Goal: Information Seeking & Learning: Learn about a topic

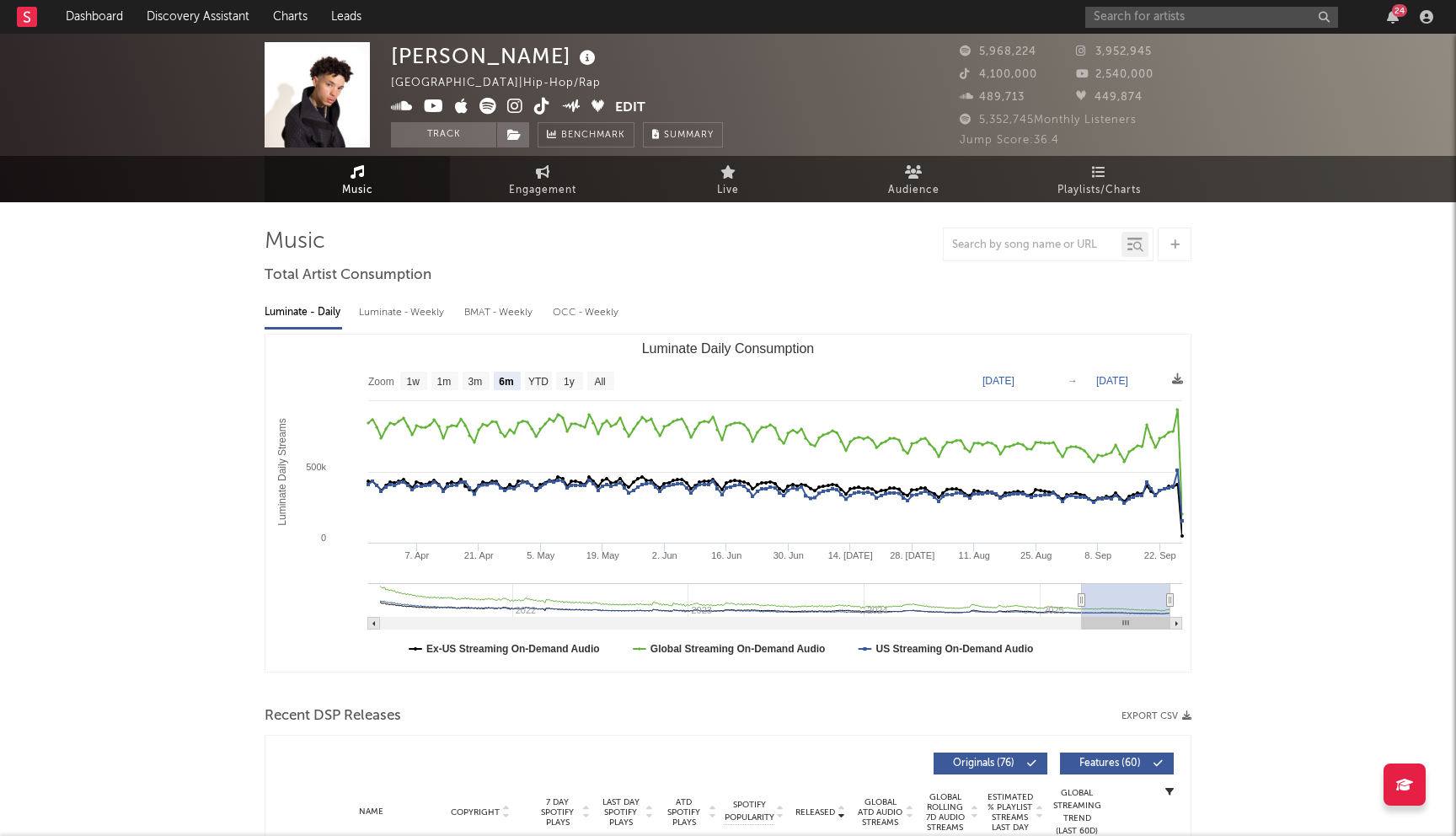
select select "6m"
click at [1172, 8] on input "text" at bounding box center [1211, 17] width 252 height 21
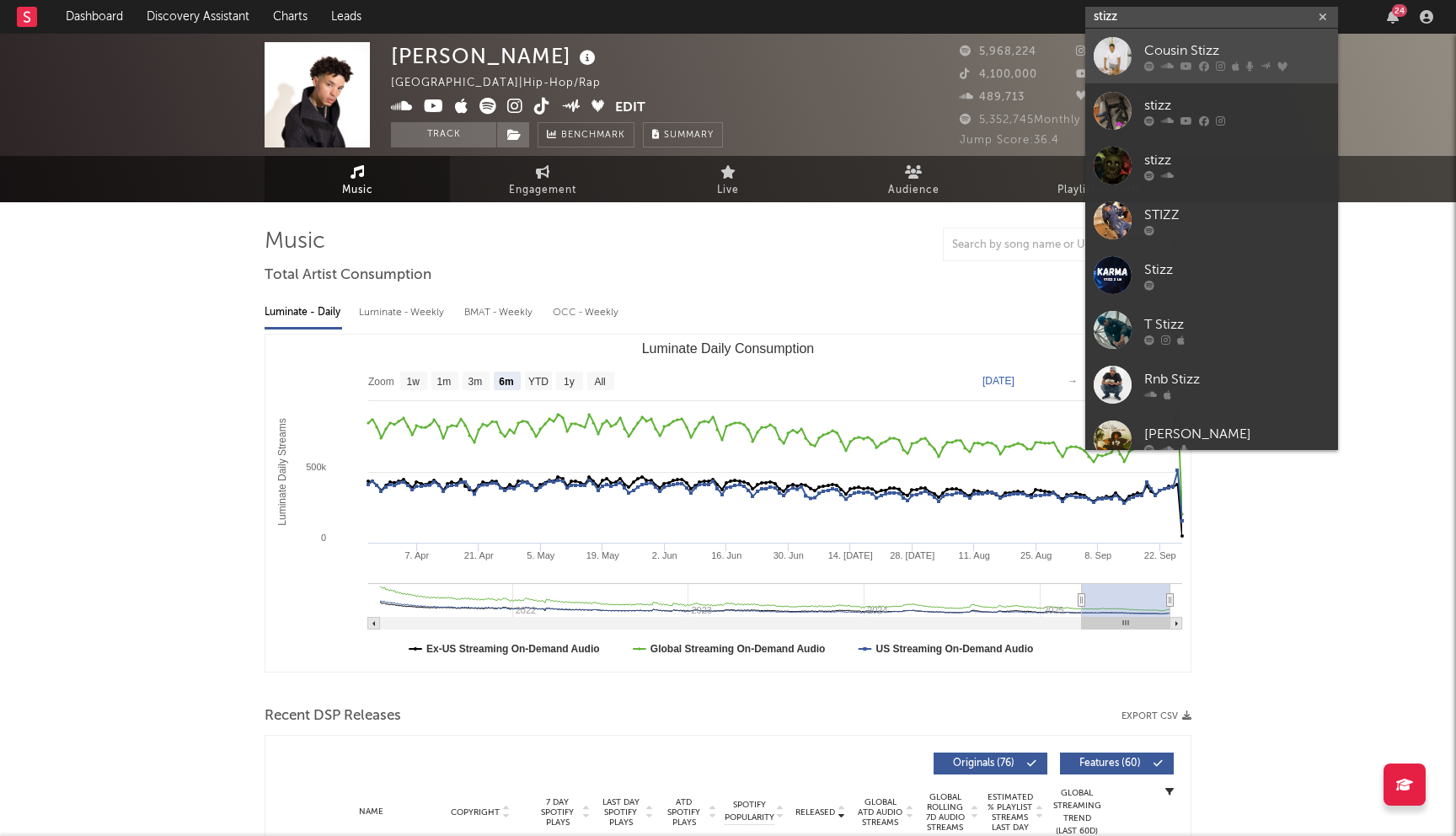
type input "stizz"
click at [1206, 51] on div "Cousin Stizz" at bounding box center [1238, 50] width 186 height 20
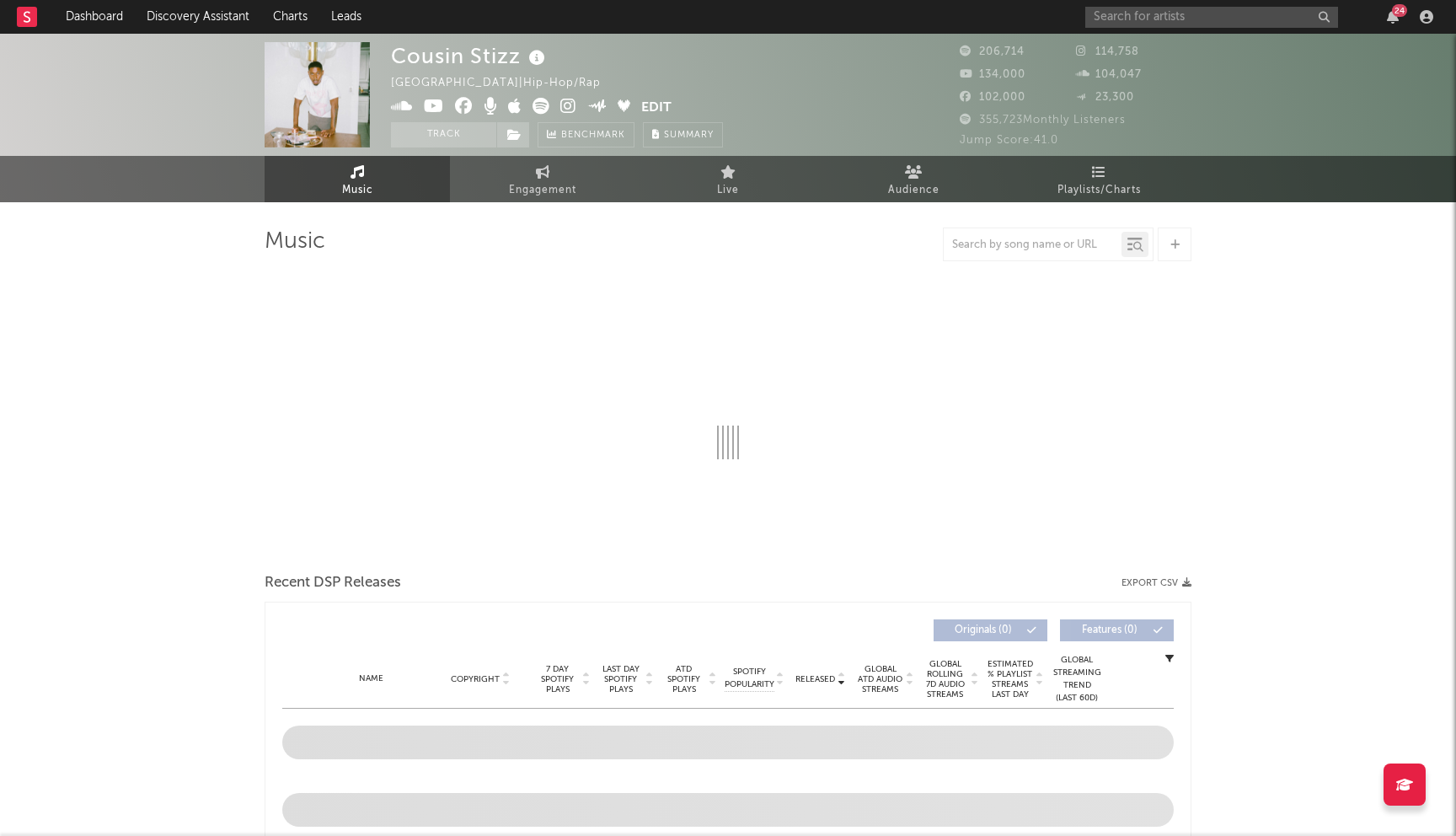
select select "6m"
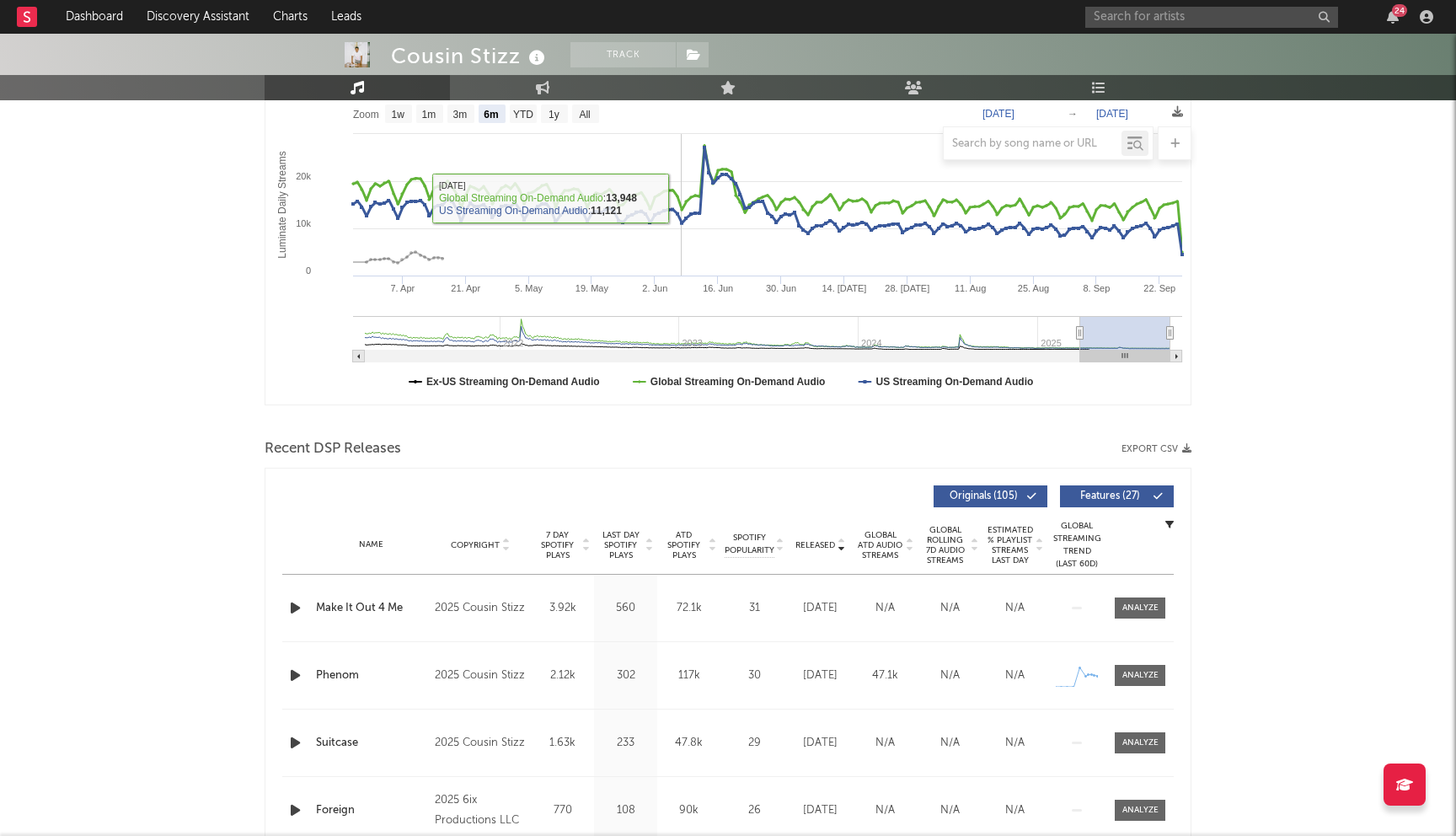
scroll to position [393, 0]
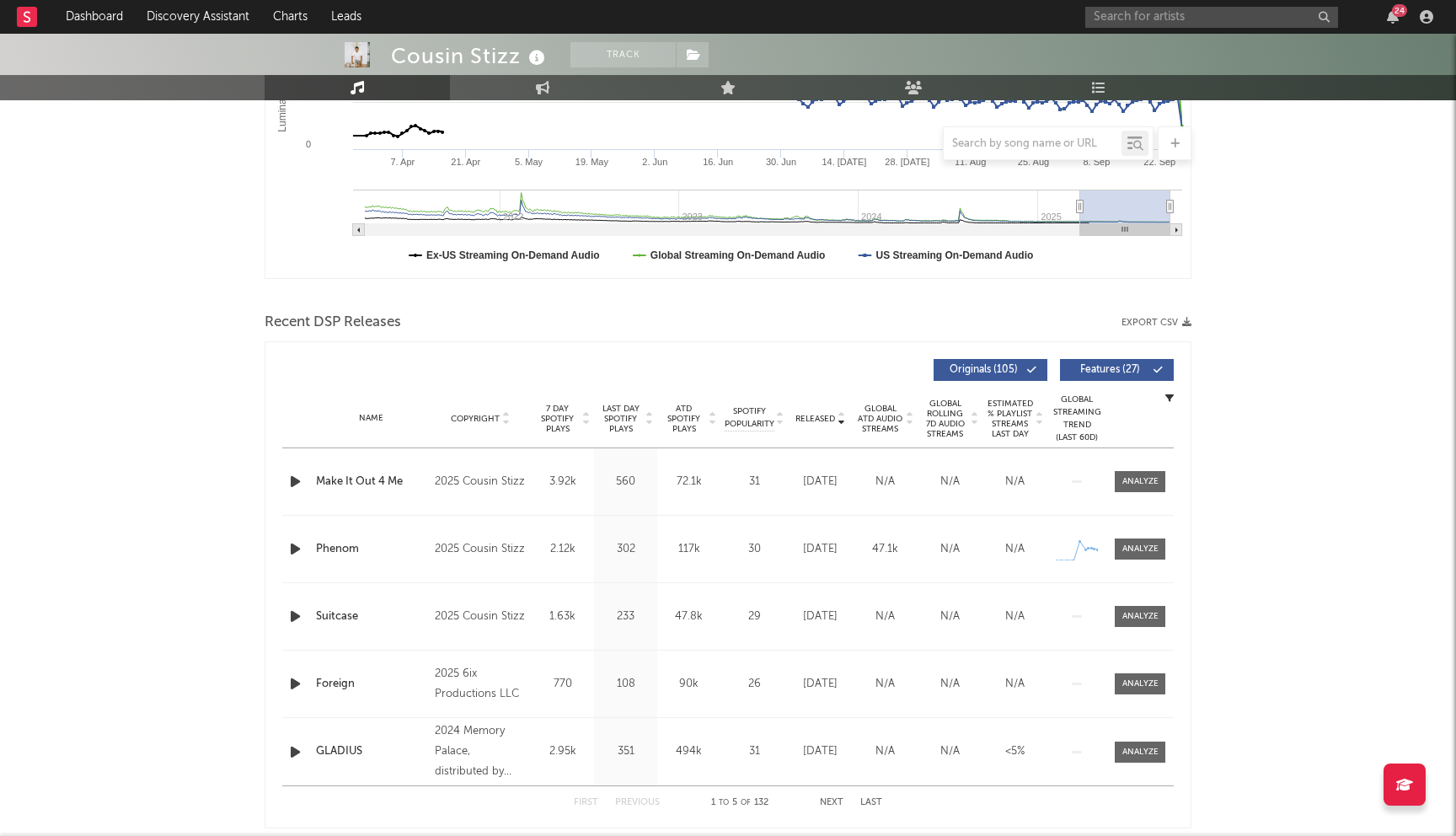
click at [626, 394] on div "Name Copyright Label Album Names Composer Names 7 Day Spotify Plays Last Day Sp…" at bounding box center [728, 418] width 891 height 59
click at [621, 423] on span "Last Day Spotify Plays" at bounding box center [621, 418] width 44 height 30
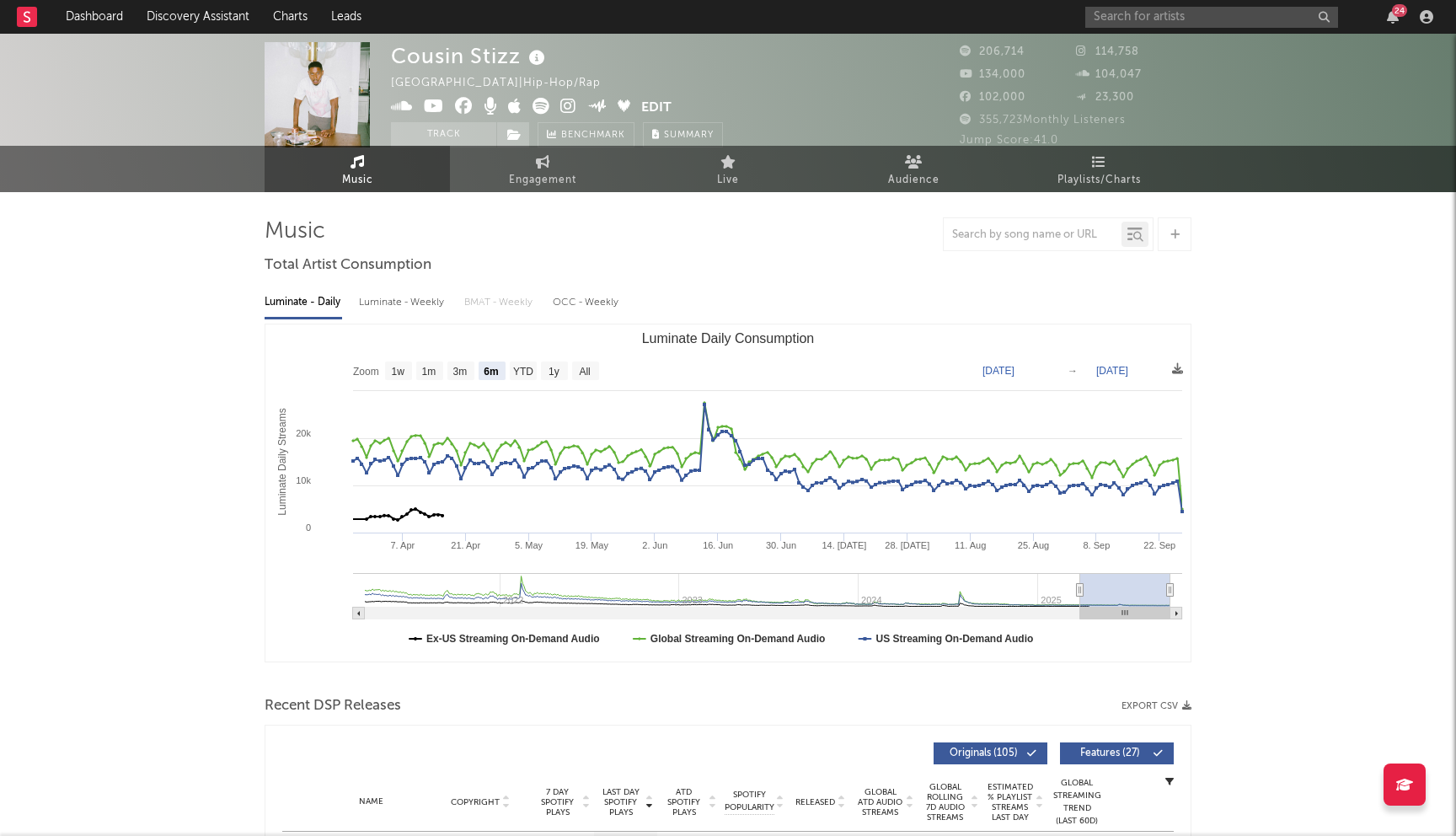
scroll to position [0, 0]
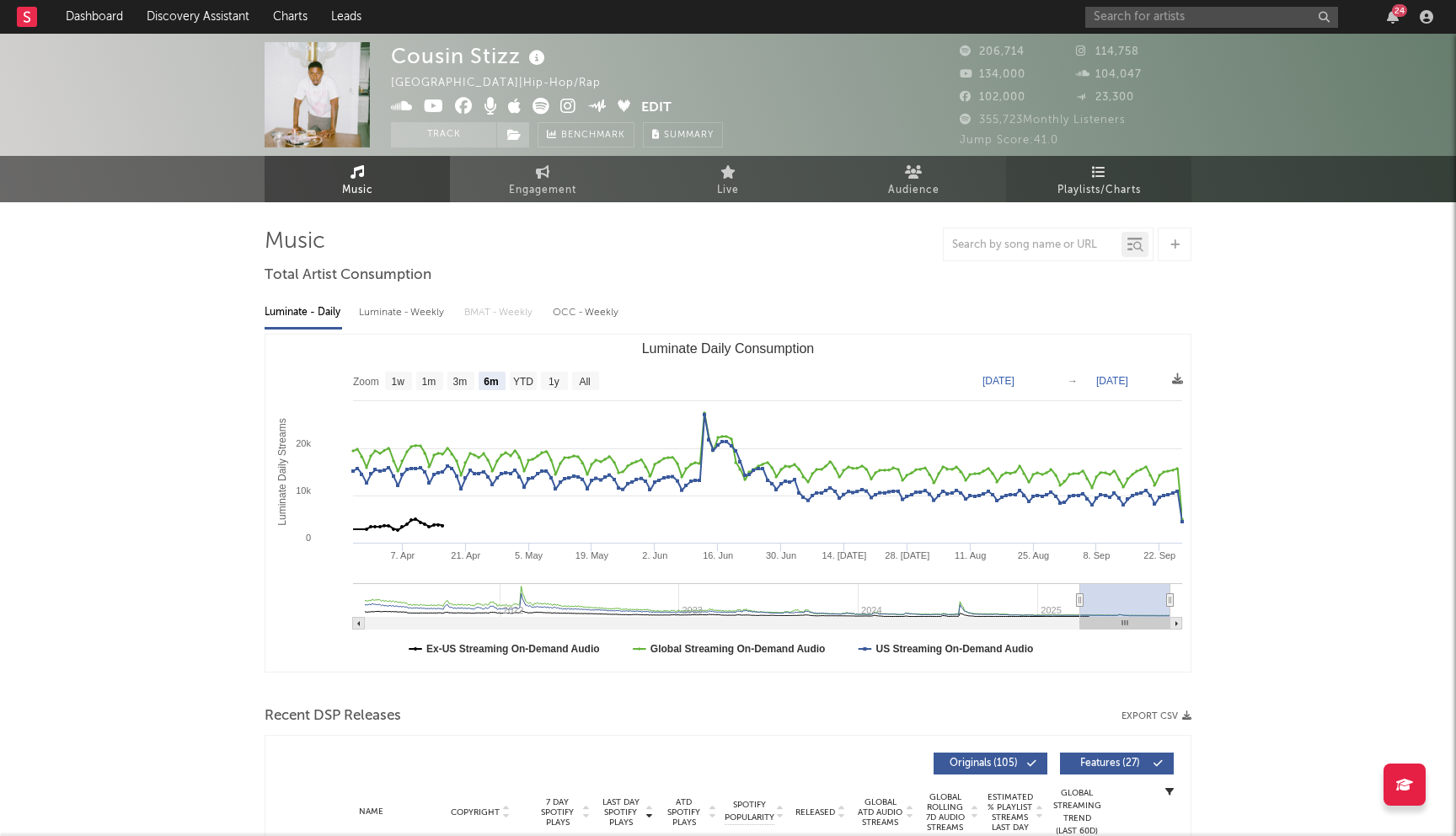
click at [1136, 184] on span "Playlists/Charts" at bounding box center [1099, 190] width 83 height 20
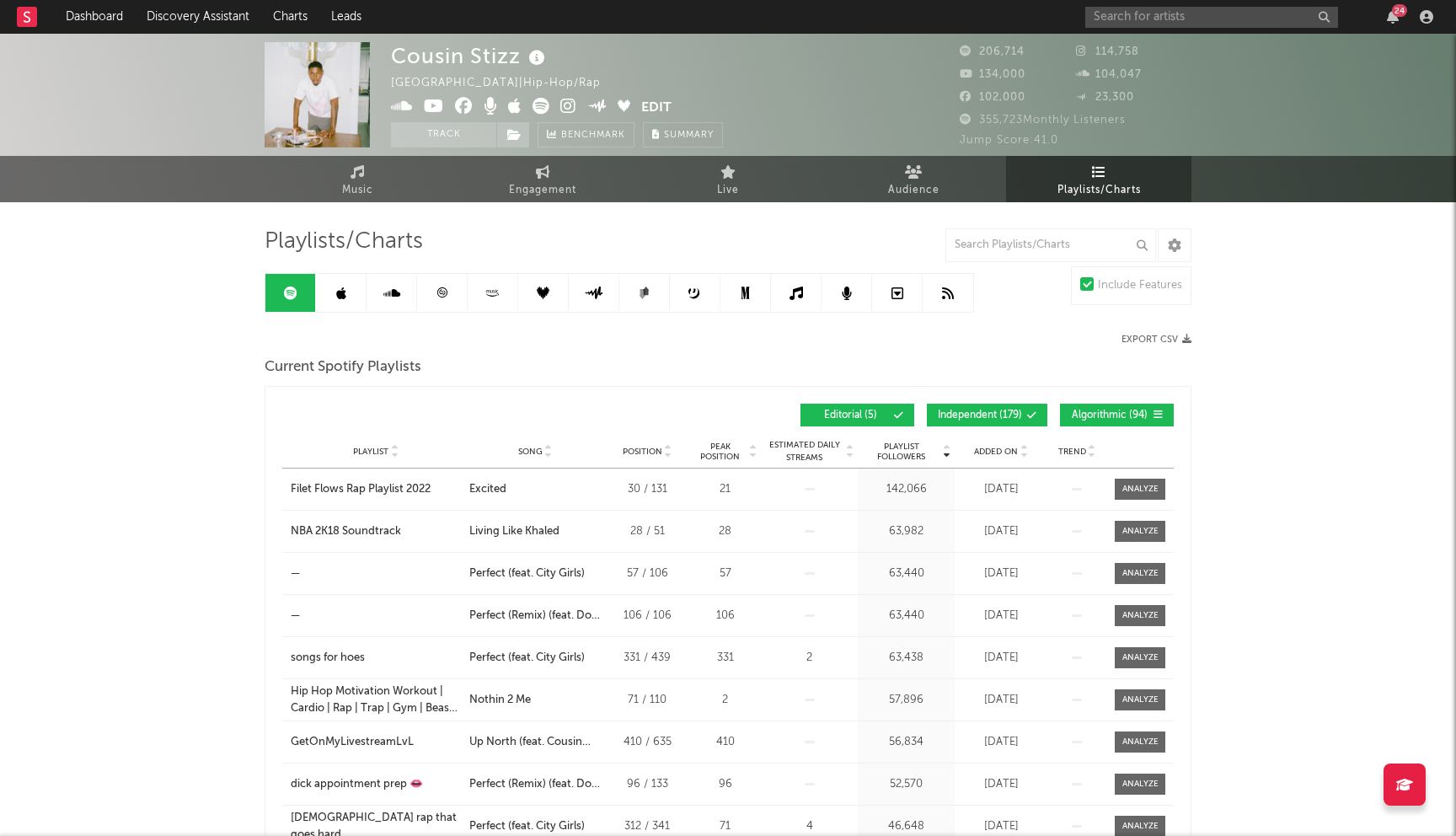
click at [1013, 409] on button "Independent ( 179 )" at bounding box center [987, 416] width 121 height 23
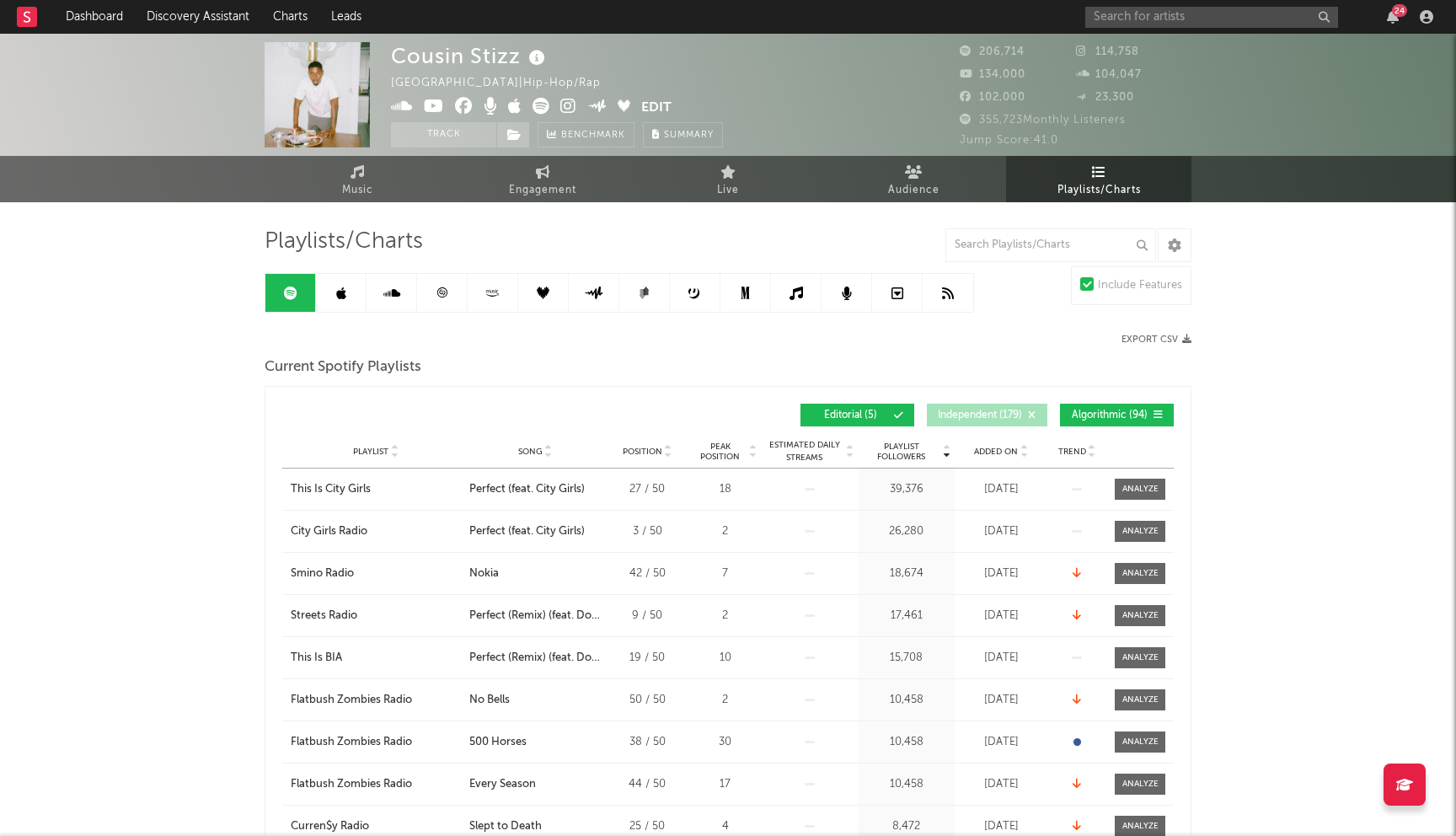
click at [1103, 406] on button "Algorithmic ( 94 )" at bounding box center [1118, 416] width 114 height 23
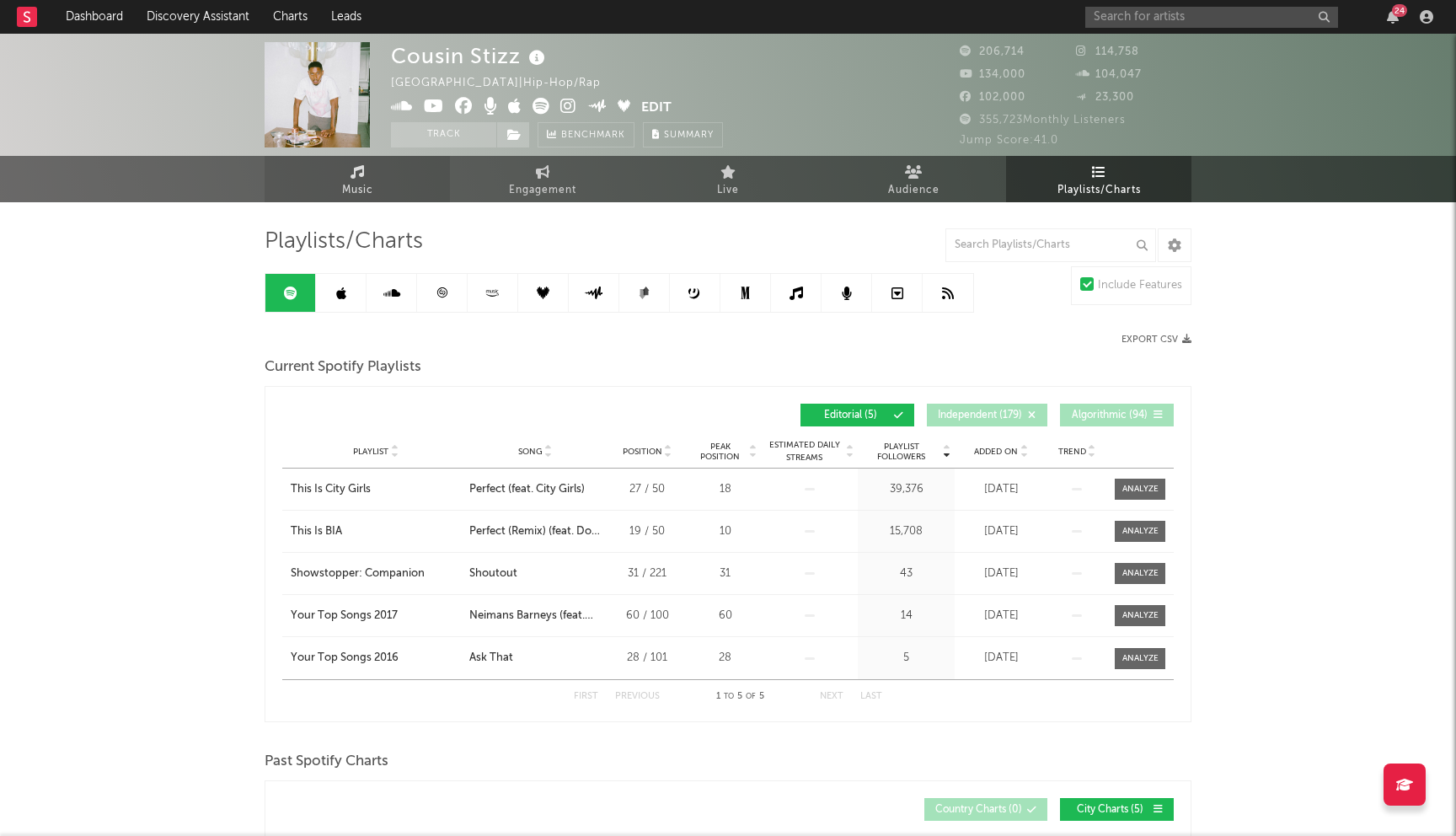
click at [357, 197] on span "Music" at bounding box center [358, 190] width 31 height 20
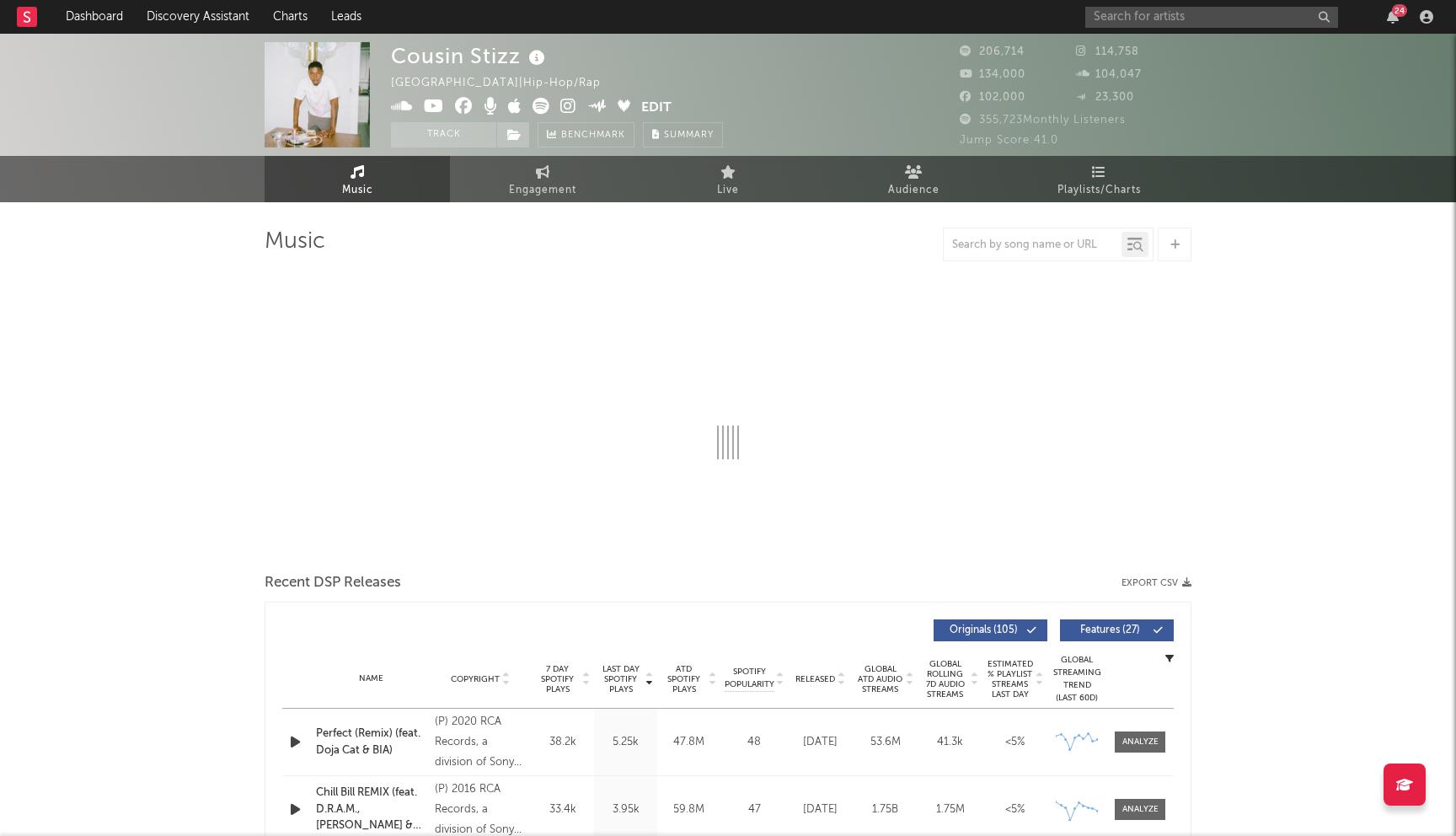
select select "6m"
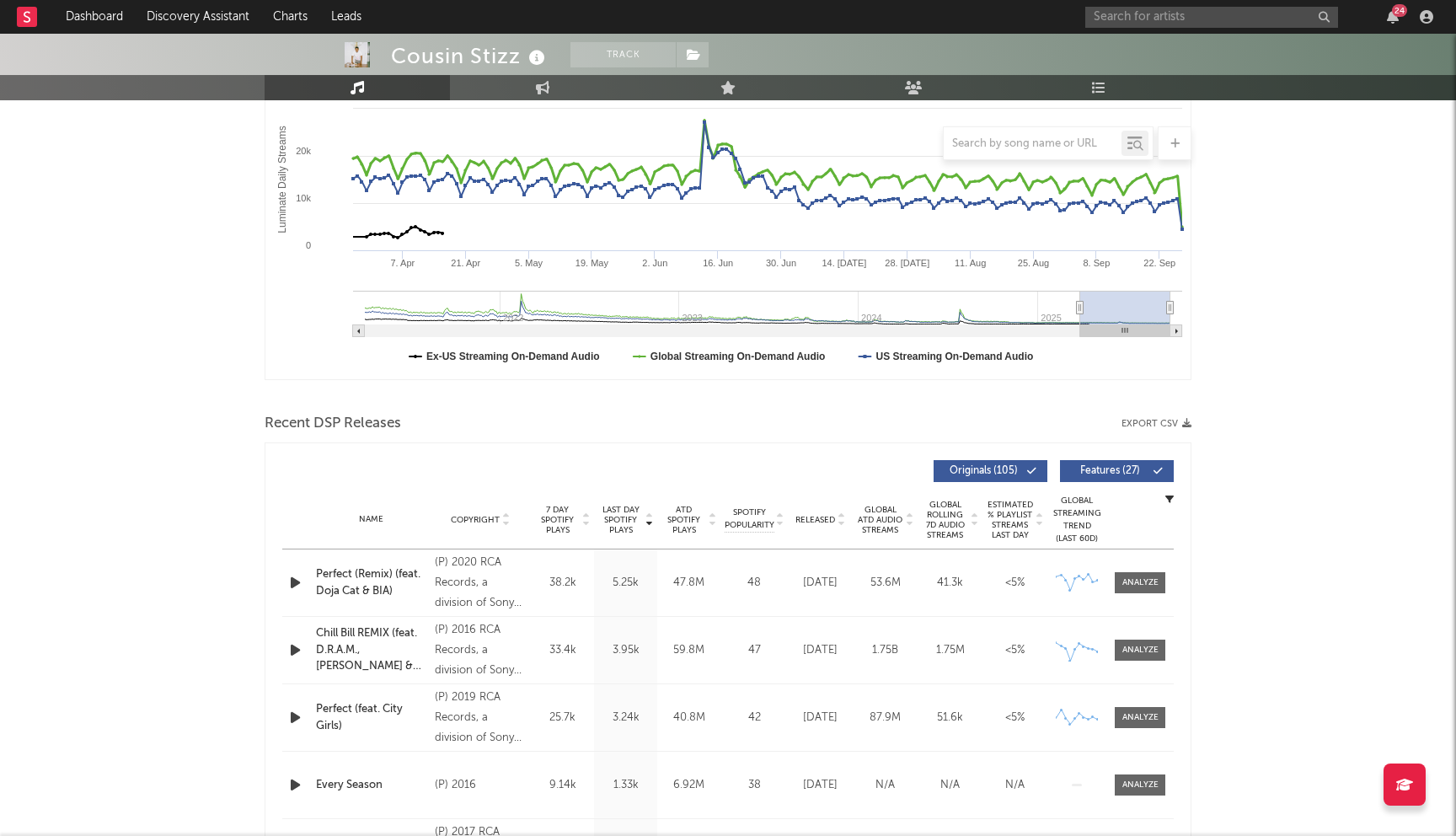
scroll to position [347, 0]
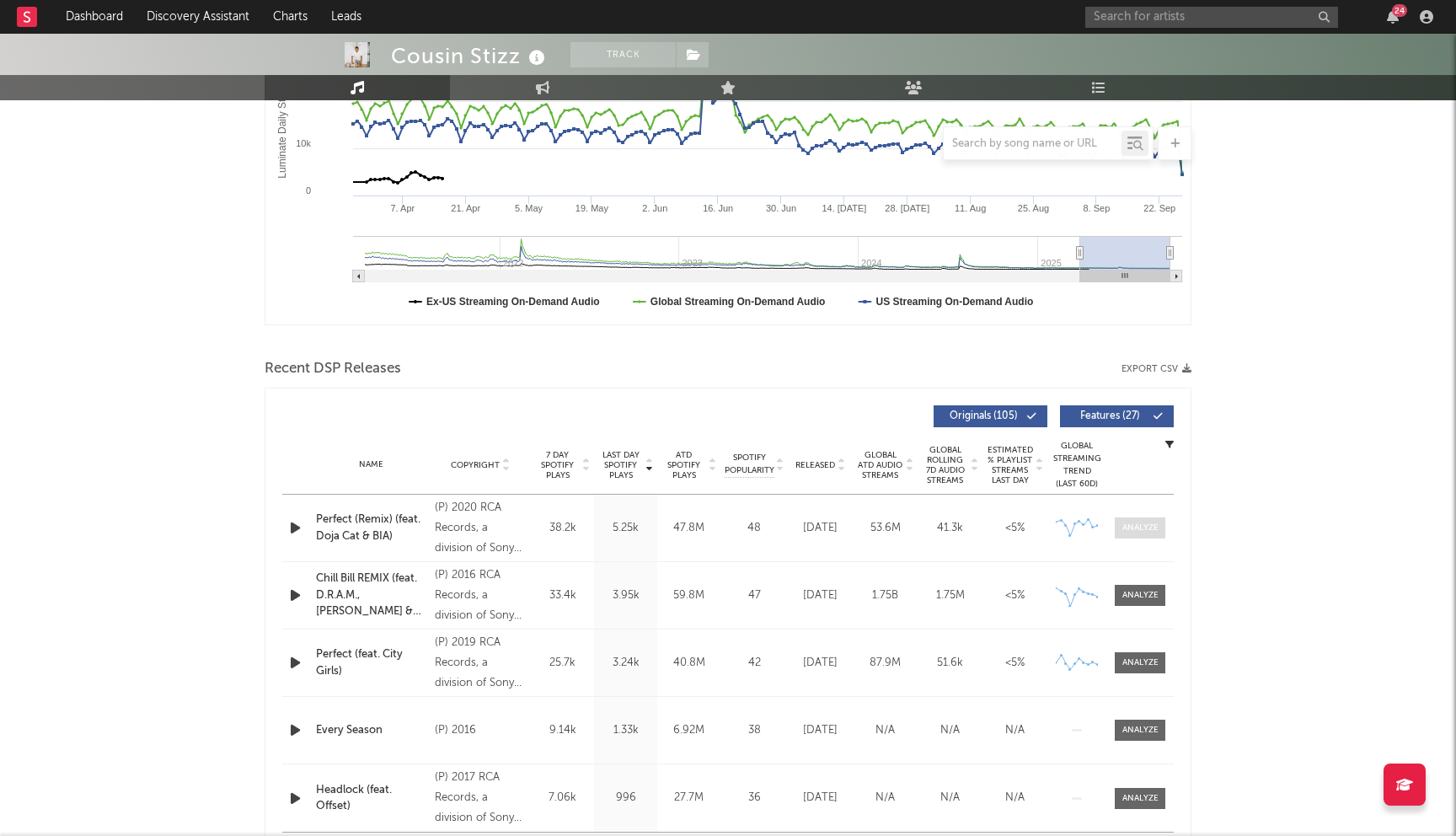
click at [1145, 529] on div at bounding box center [1140, 528] width 36 height 13
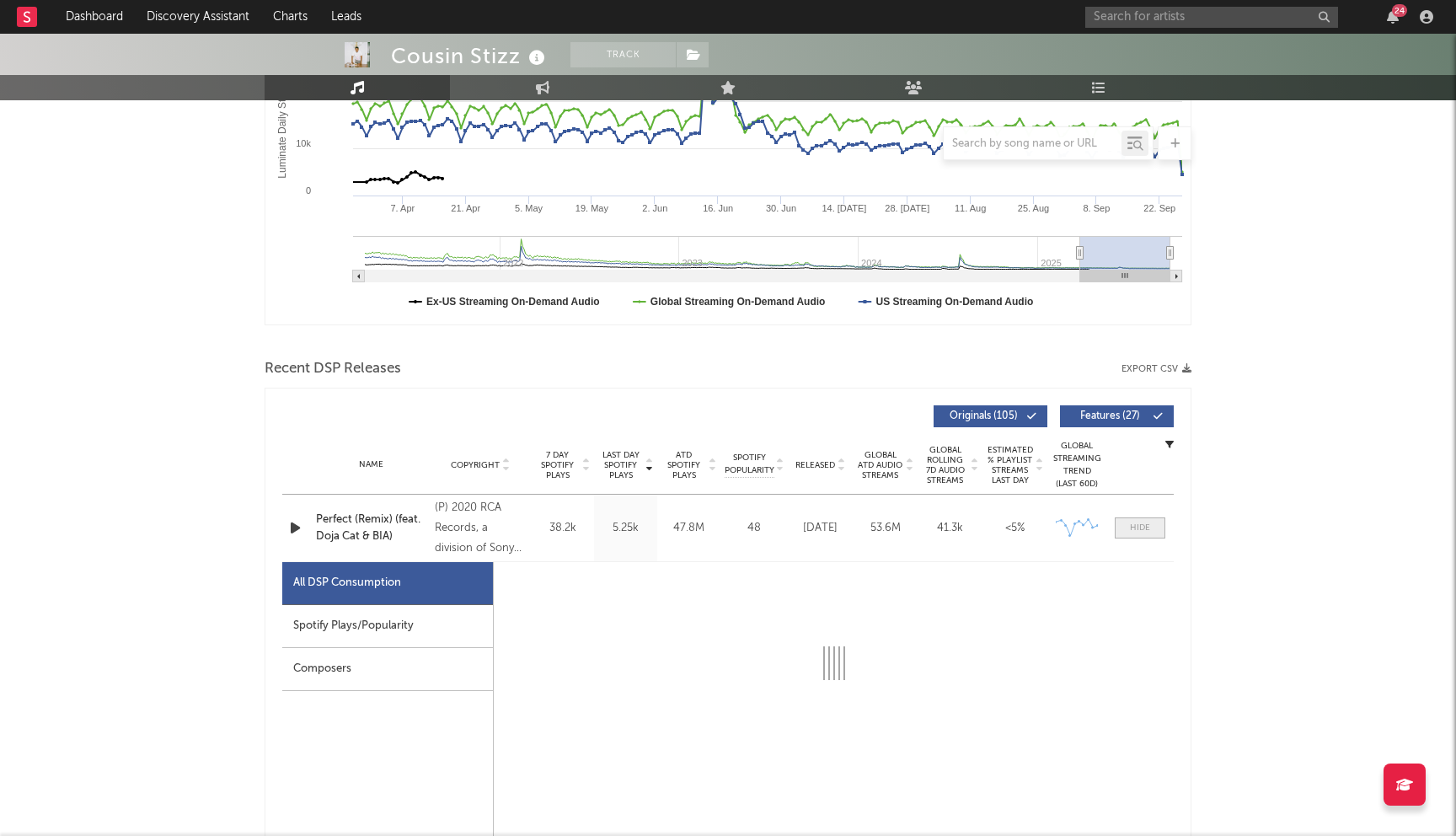
click at [1148, 523] on div at bounding box center [1140, 528] width 20 height 13
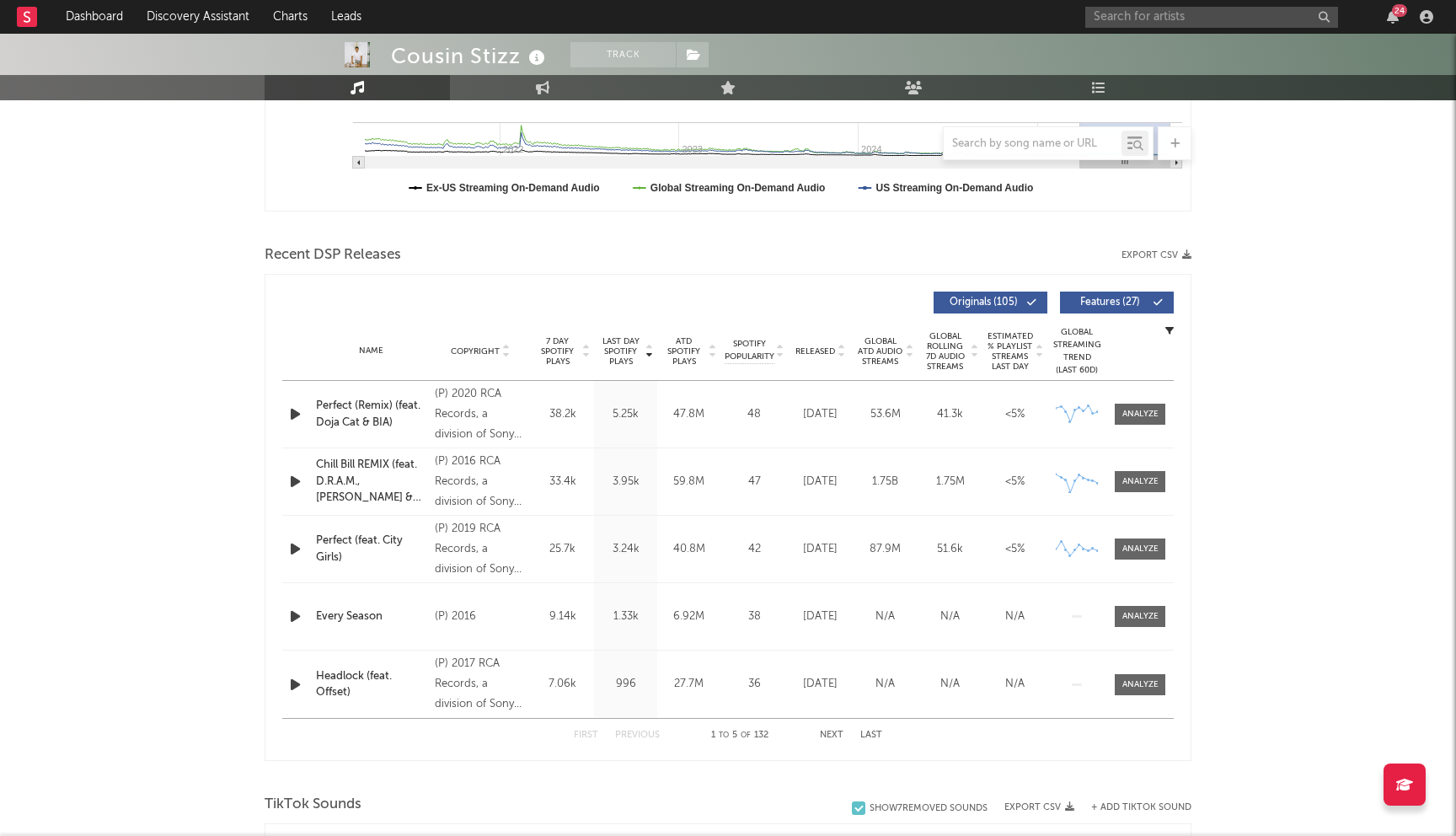
scroll to position [483, 0]
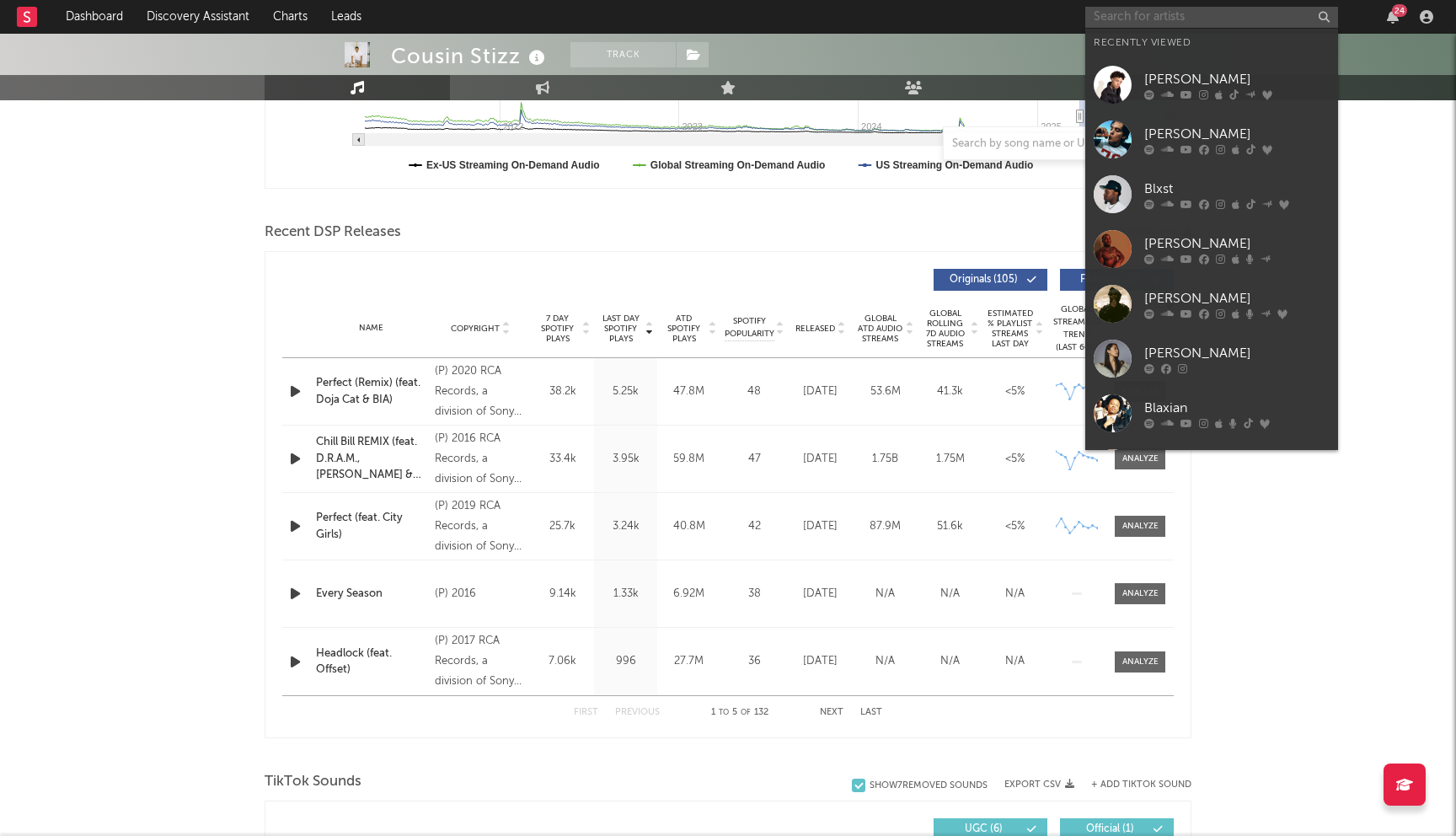
click at [1120, 19] on input "text" at bounding box center [1211, 17] width 252 height 21
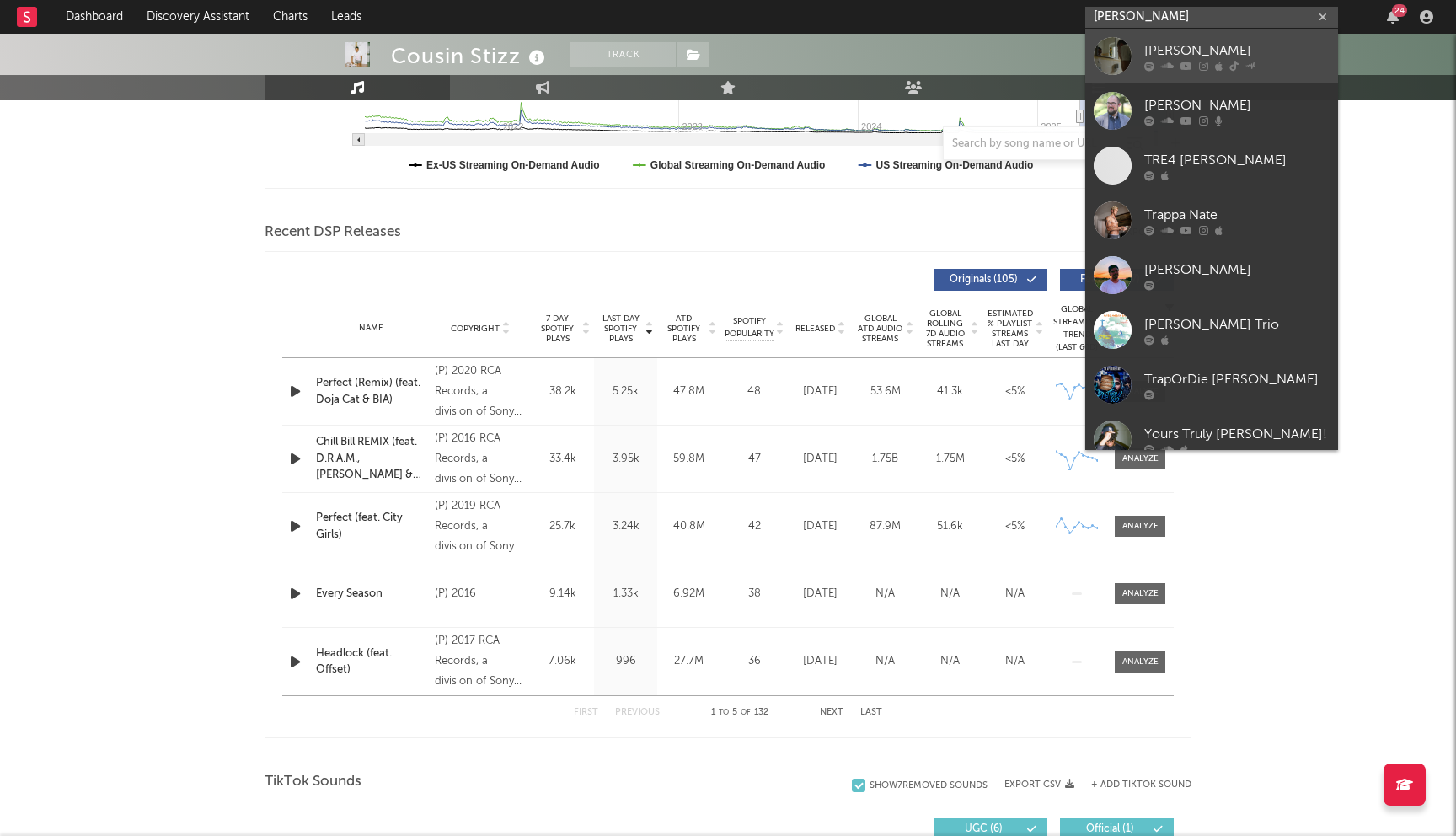
type input "[PERSON_NAME]"
click at [1162, 35] on link "[PERSON_NAME]" at bounding box center [1211, 56] width 252 height 55
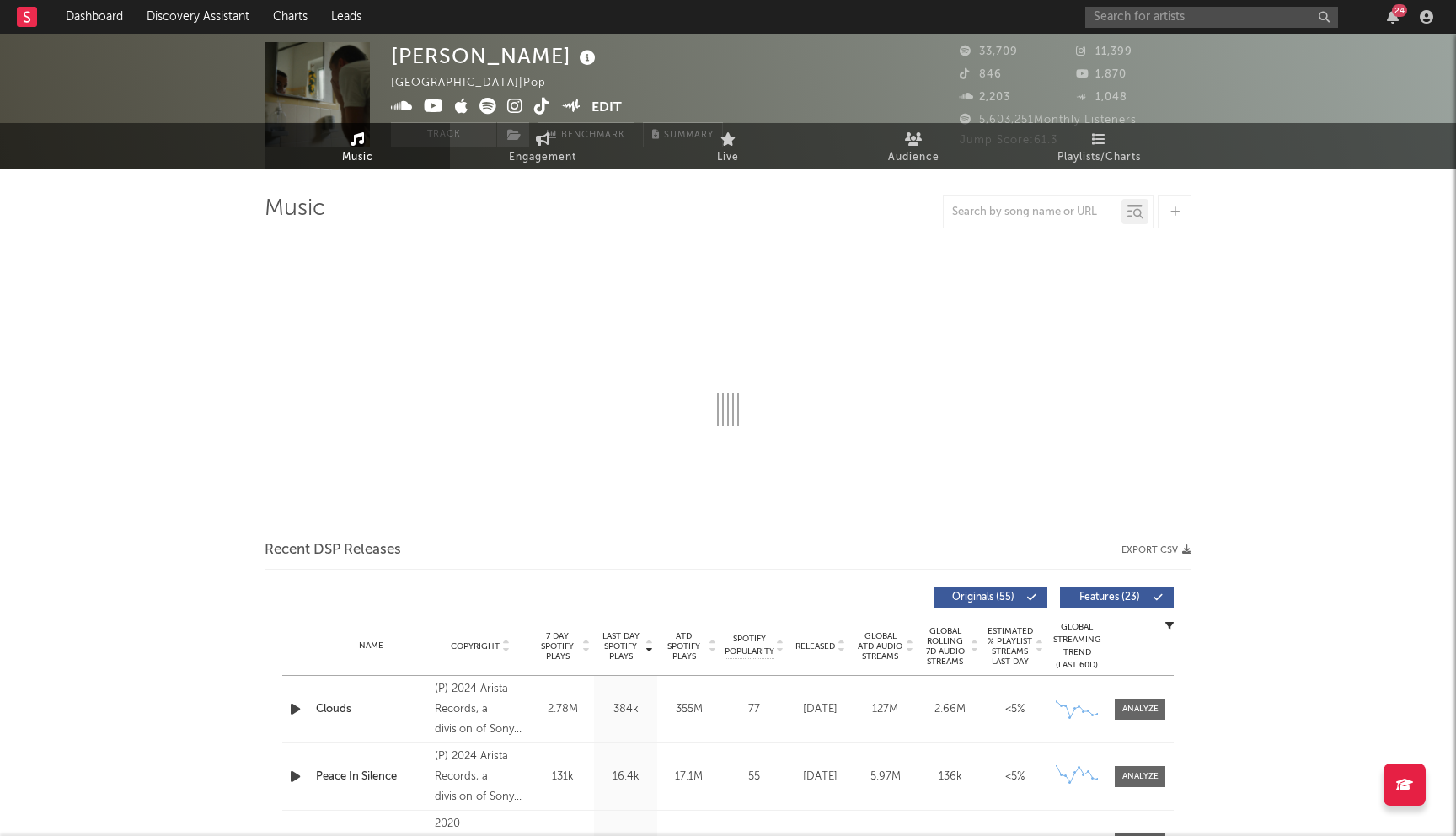
select select "6m"
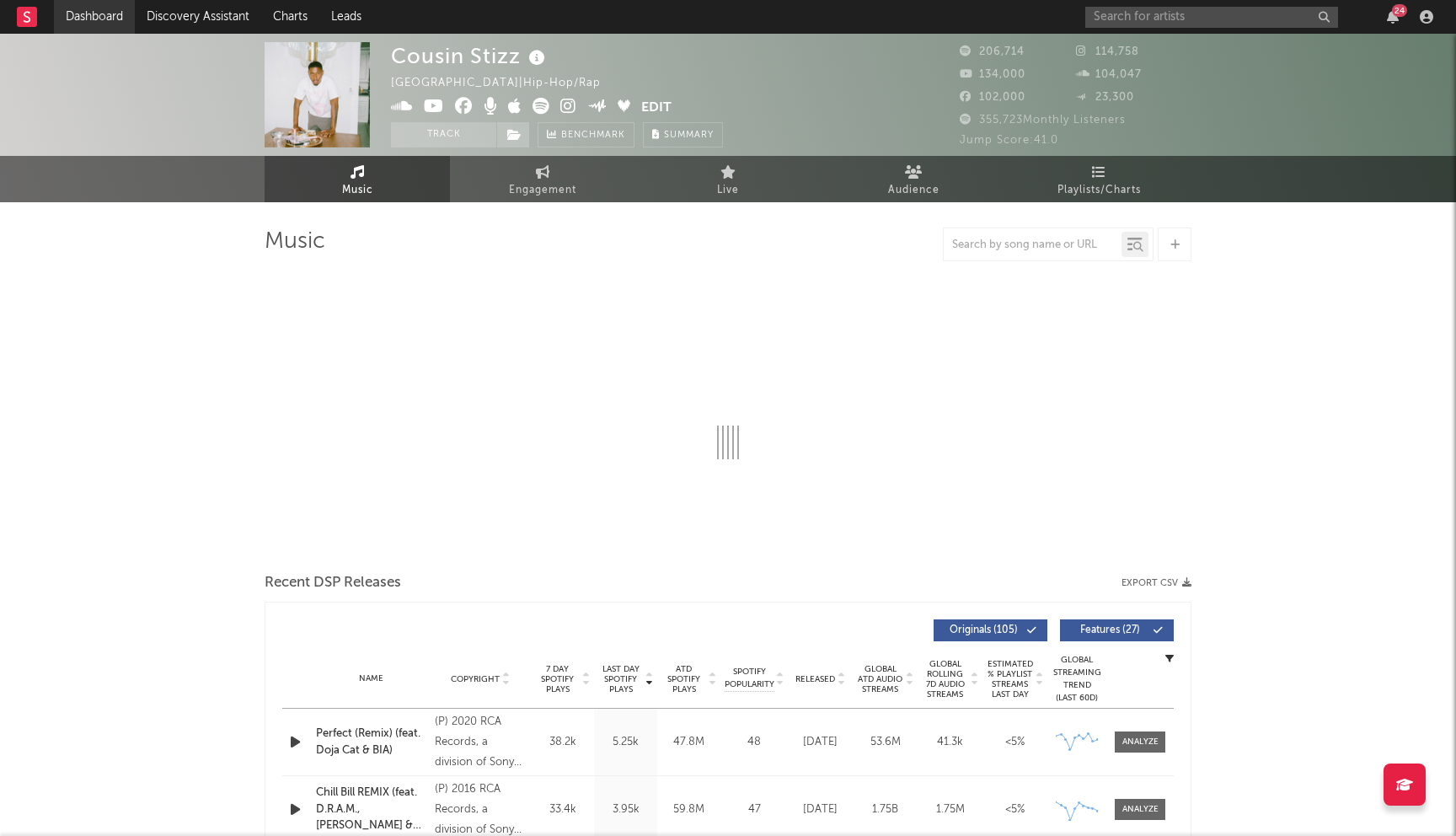
select select "6m"
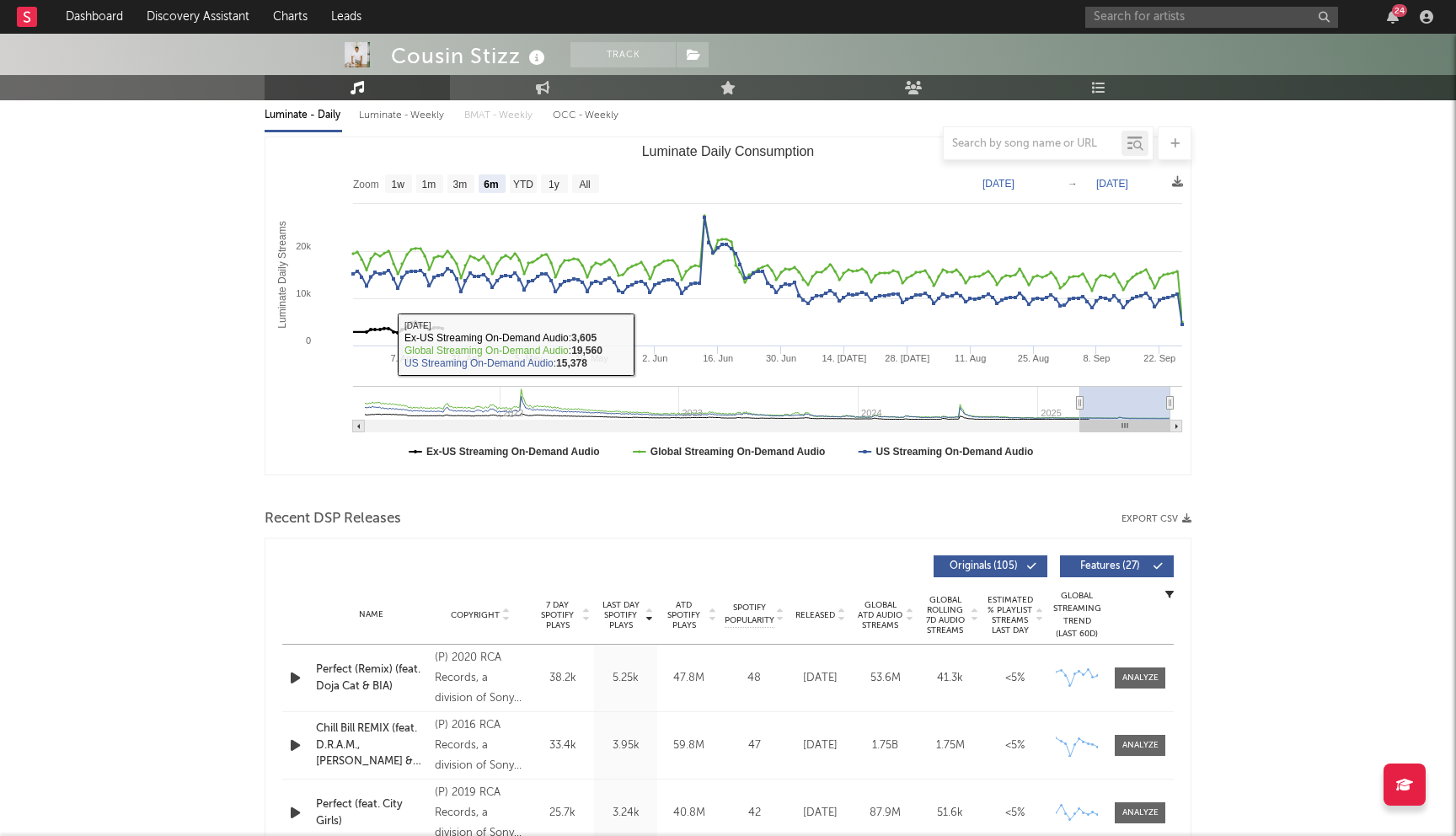
scroll to position [364, 0]
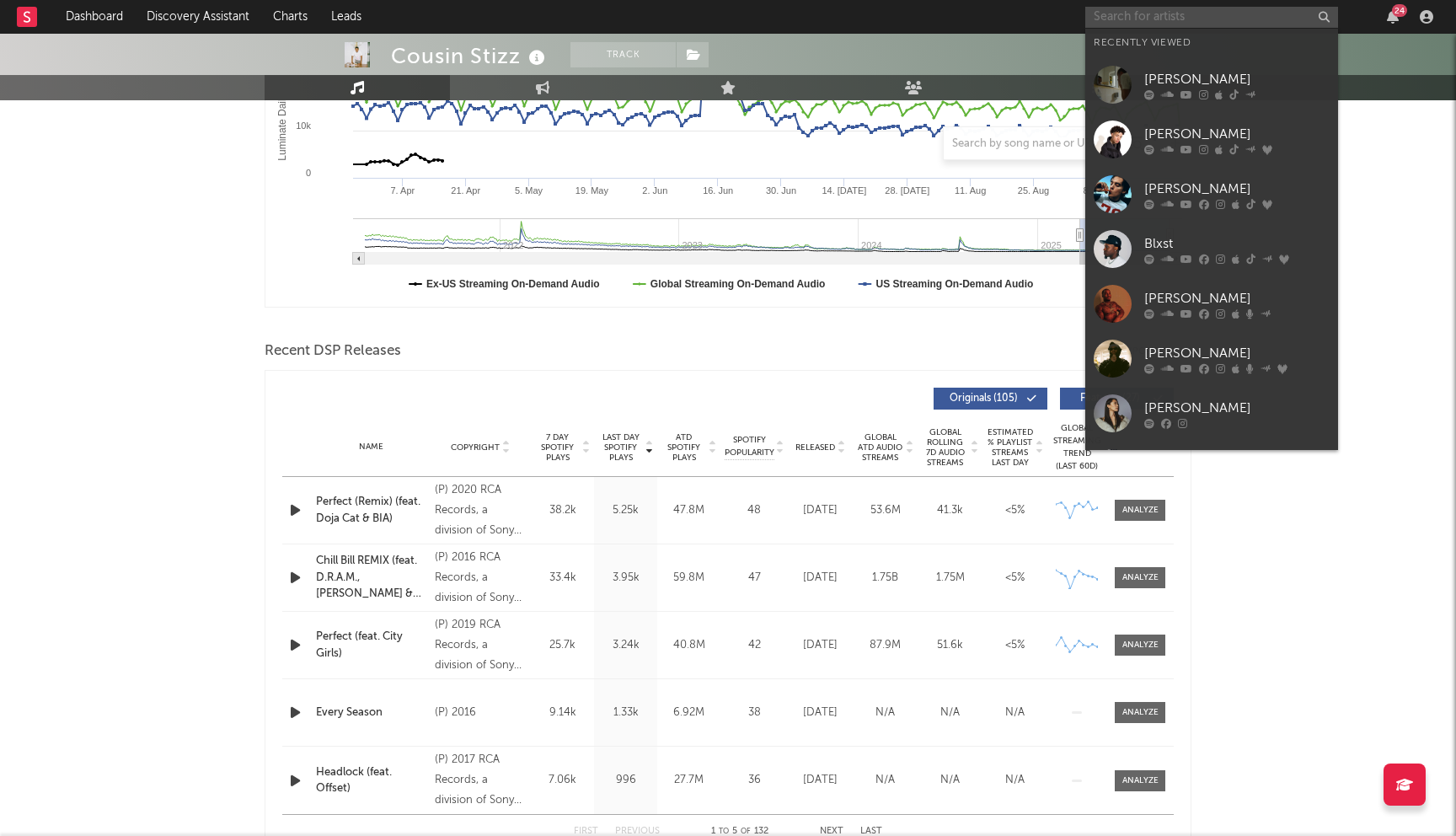
click at [1143, 14] on input "text" at bounding box center [1211, 17] width 252 height 21
